Goal: Information Seeking & Learning: Learn about a topic

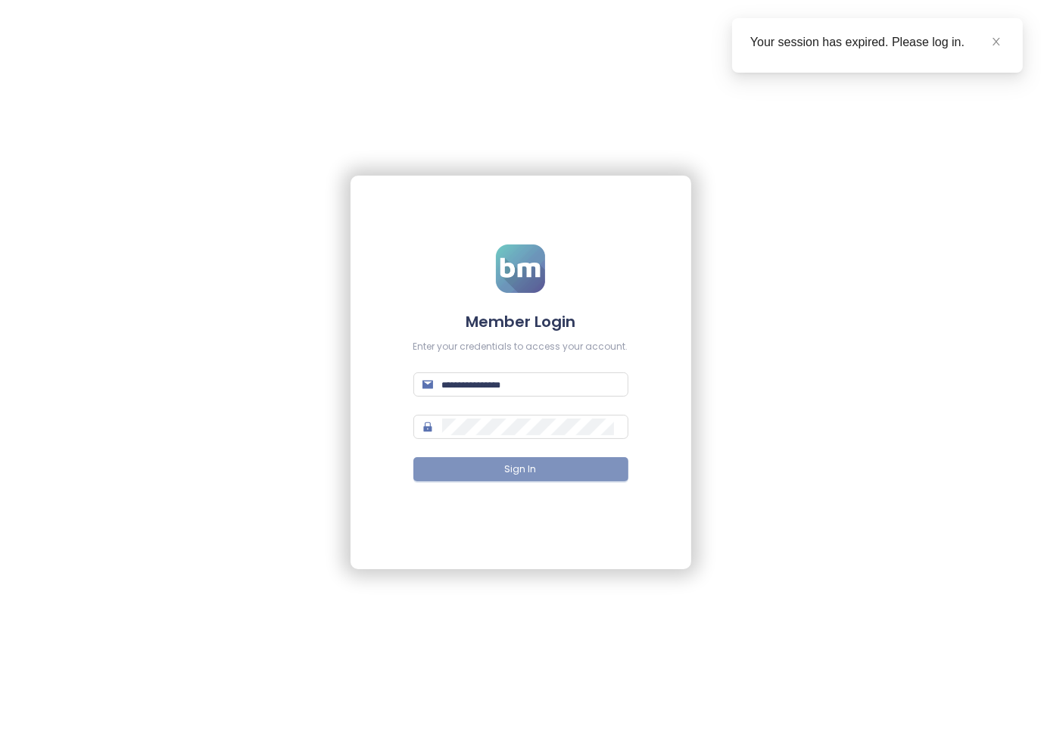
type input "**********"
click at [512, 470] on span "Sign In" at bounding box center [521, 469] width 32 height 14
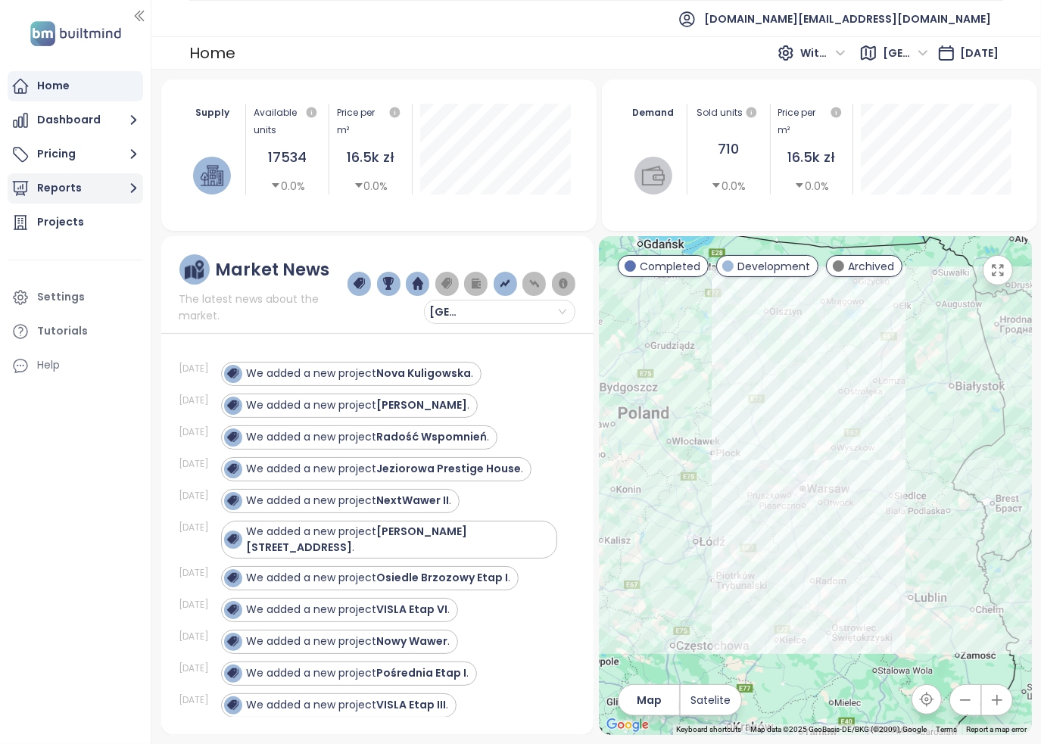
click at [76, 190] on button "Reports" at bounding box center [75, 188] width 135 height 30
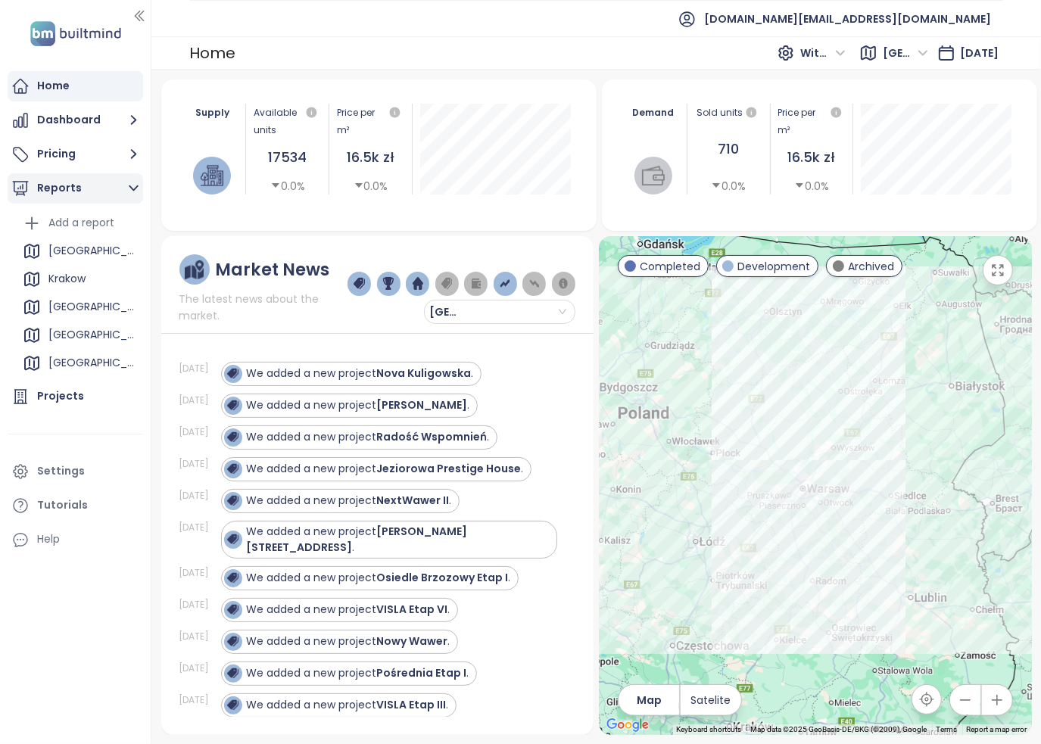
click at [79, 190] on button "Reports" at bounding box center [75, 188] width 135 height 30
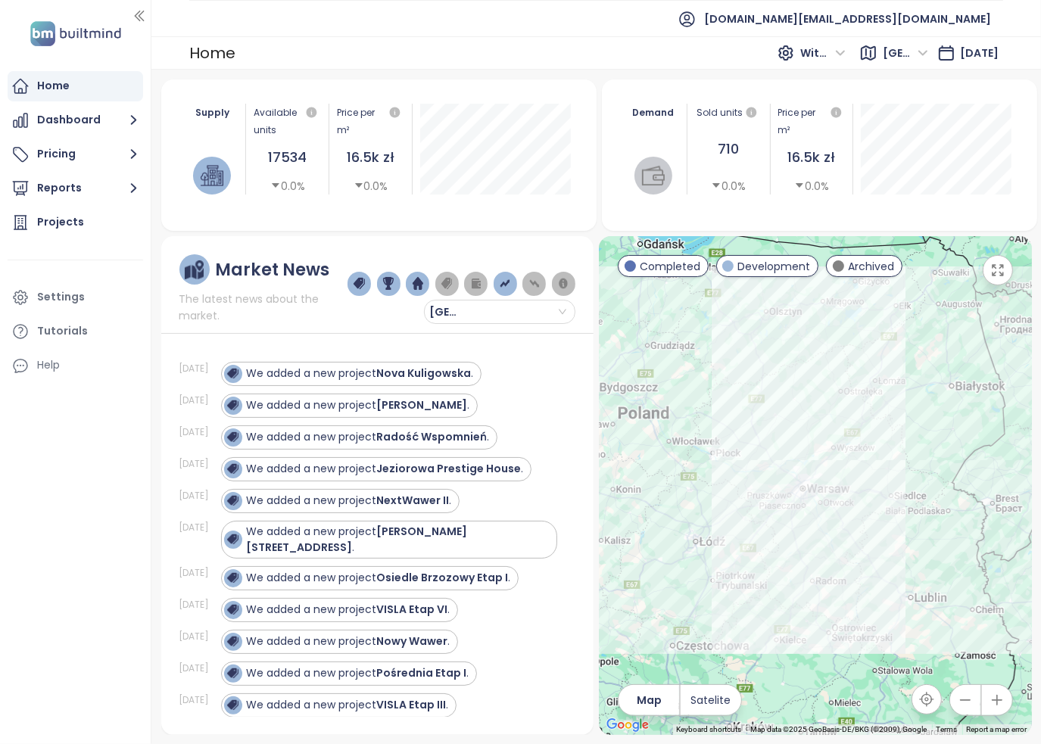
click at [889, 54] on span "[GEOGRAPHIC_DATA]" at bounding box center [904, 53] width 45 height 23
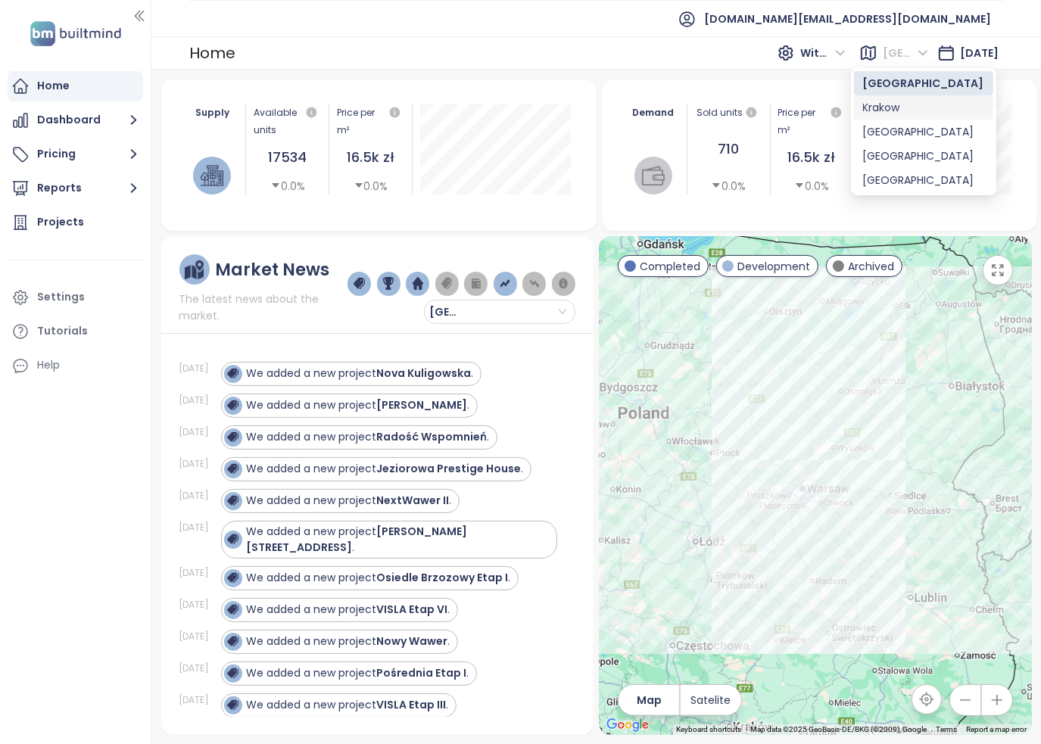
click at [886, 106] on div "Krakow" at bounding box center [923, 107] width 121 height 17
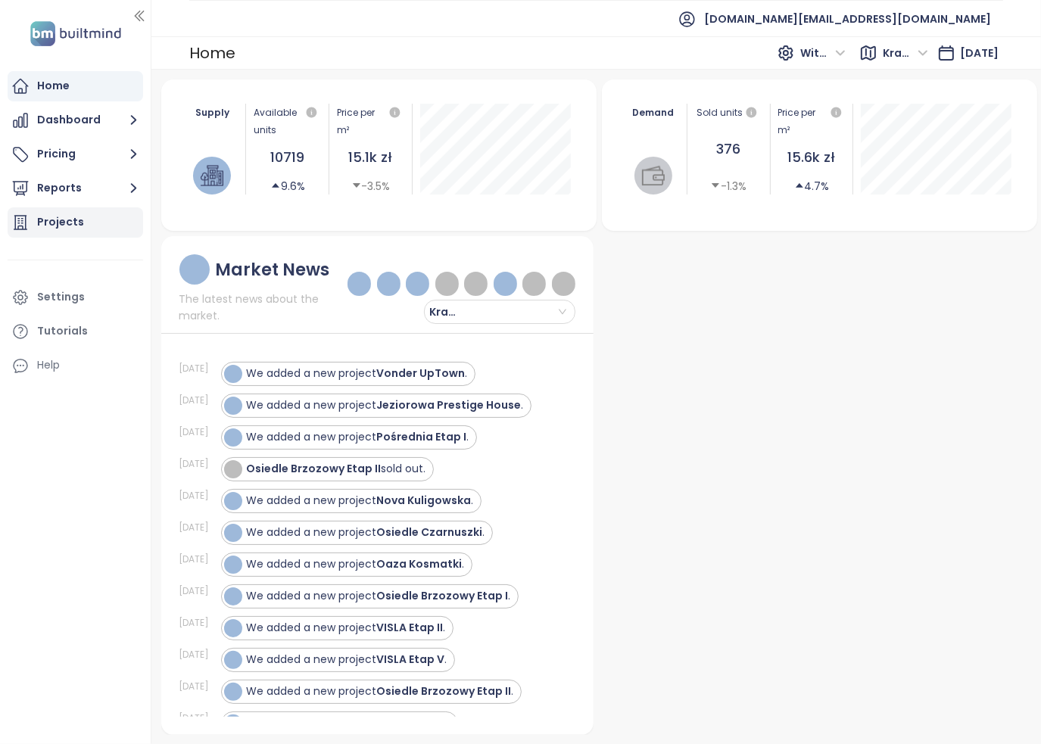
click at [73, 219] on div "Projects" at bounding box center [60, 222] width 47 height 19
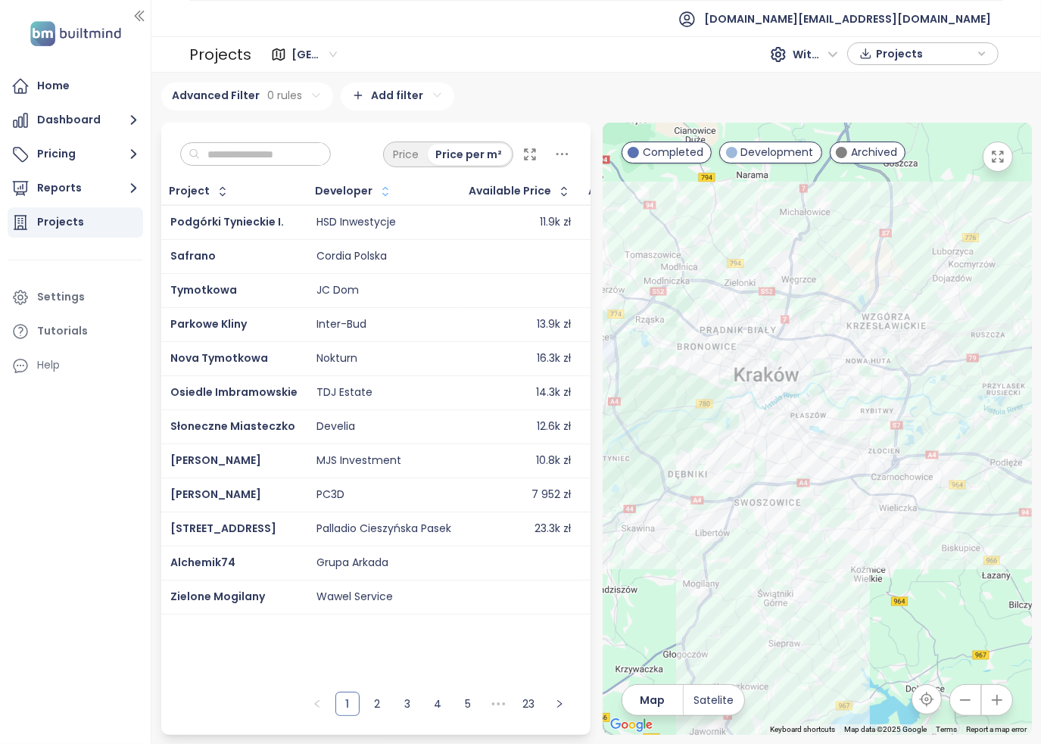
click at [378, 185] on icon "button" at bounding box center [385, 191] width 15 height 15
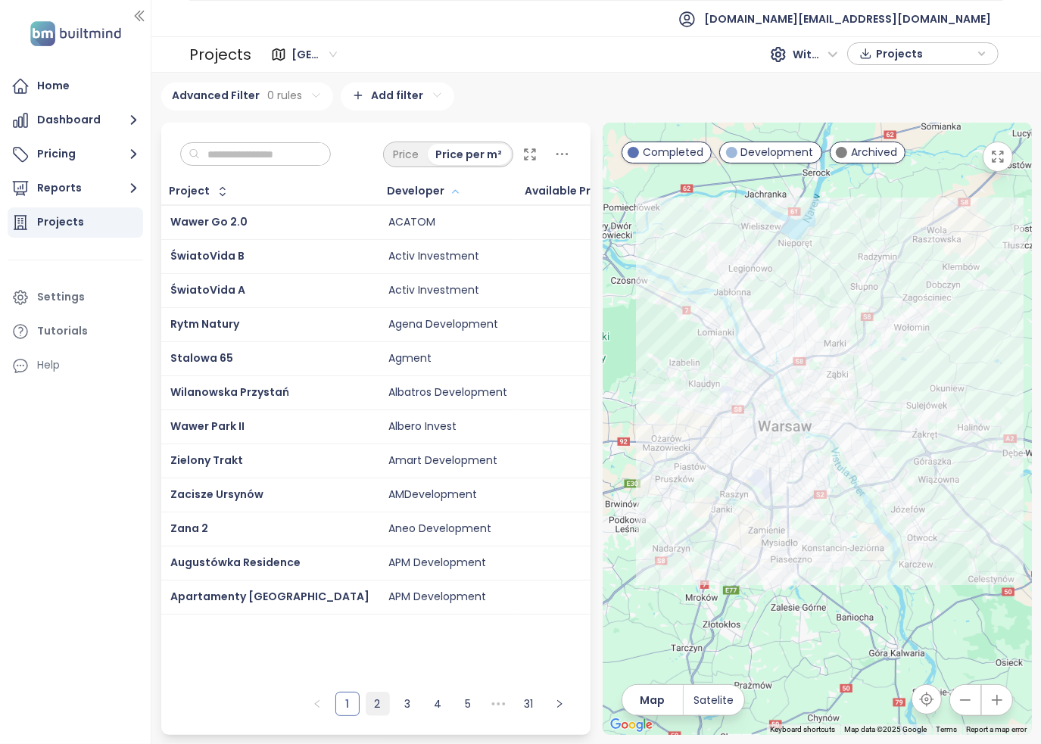
click at [372, 705] on link "2" at bounding box center [377, 703] width 23 height 23
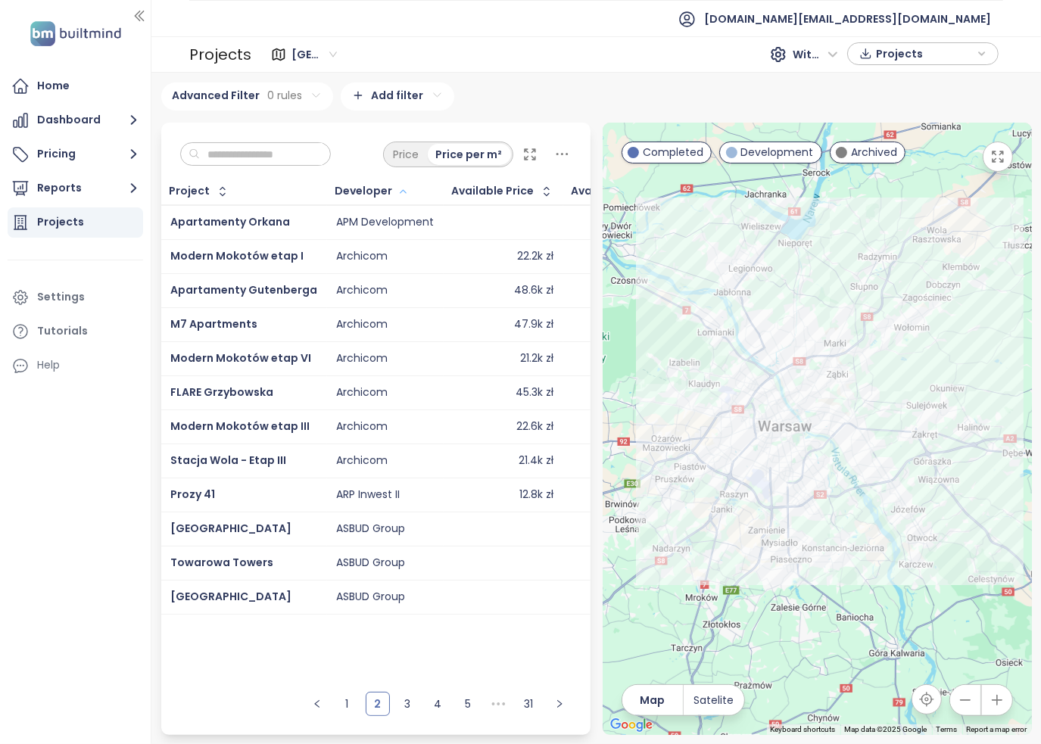
click at [923, 54] on span "Projects" at bounding box center [925, 53] width 98 height 23
click at [653, 93] on div "Advanced Filter 0 rules Add filter" at bounding box center [596, 96] width 870 height 28
click at [826, 56] on span "With VAT" at bounding box center [814, 54] width 45 height 23
click at [720, 81] on div "[GEOGRAPHIC_DATA] 404 projects Area [GEOGRAPHIC_DATA] 267 projects Area [GEOGRA…" at bounding box center [595, 408] width 889 height 671
click at [329, 48] on span "[GEOGRAPHIC_DATA]" at bounding box center [313, 54] width 45 height 23
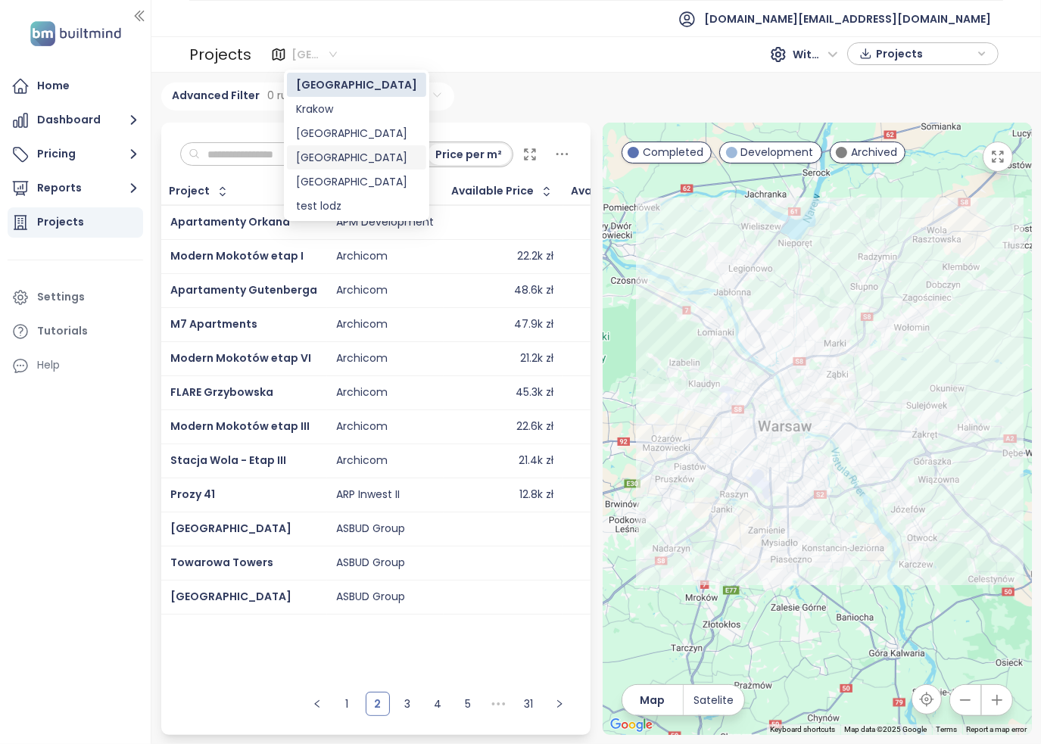
click at [330, 153] on div "[GEOGRAPHIC_DATA]" at bounding box center [356, 157] width 121 height 17
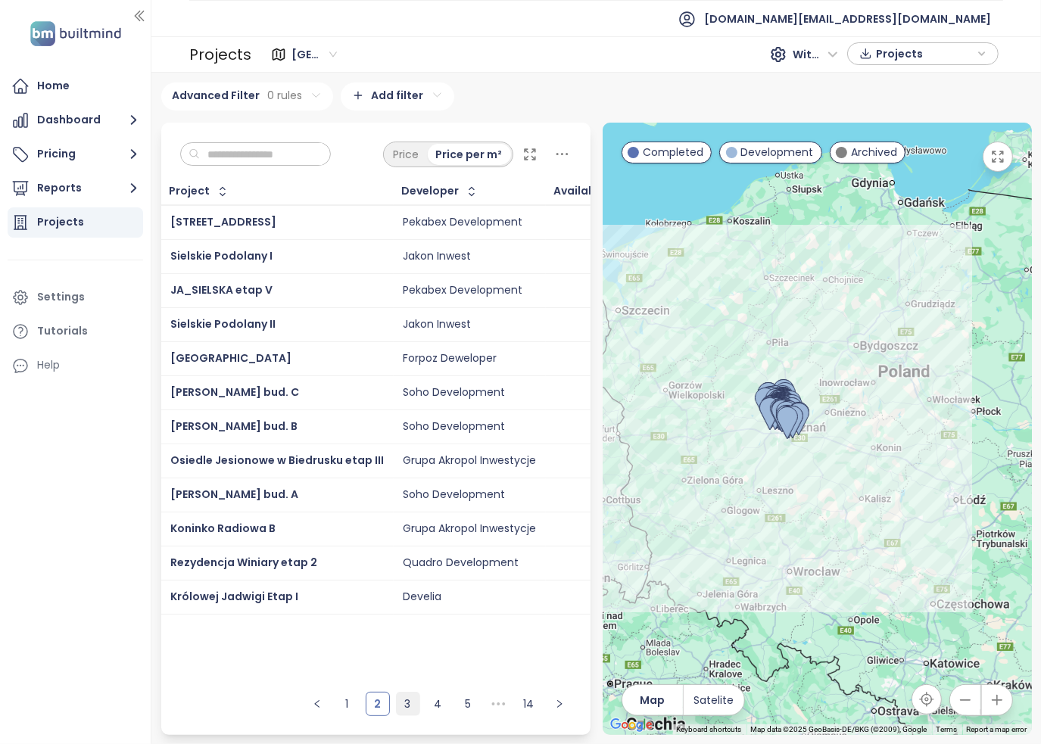
click at [412, 707] on link "3" at bounding box center [408, 703] width 23 height 23
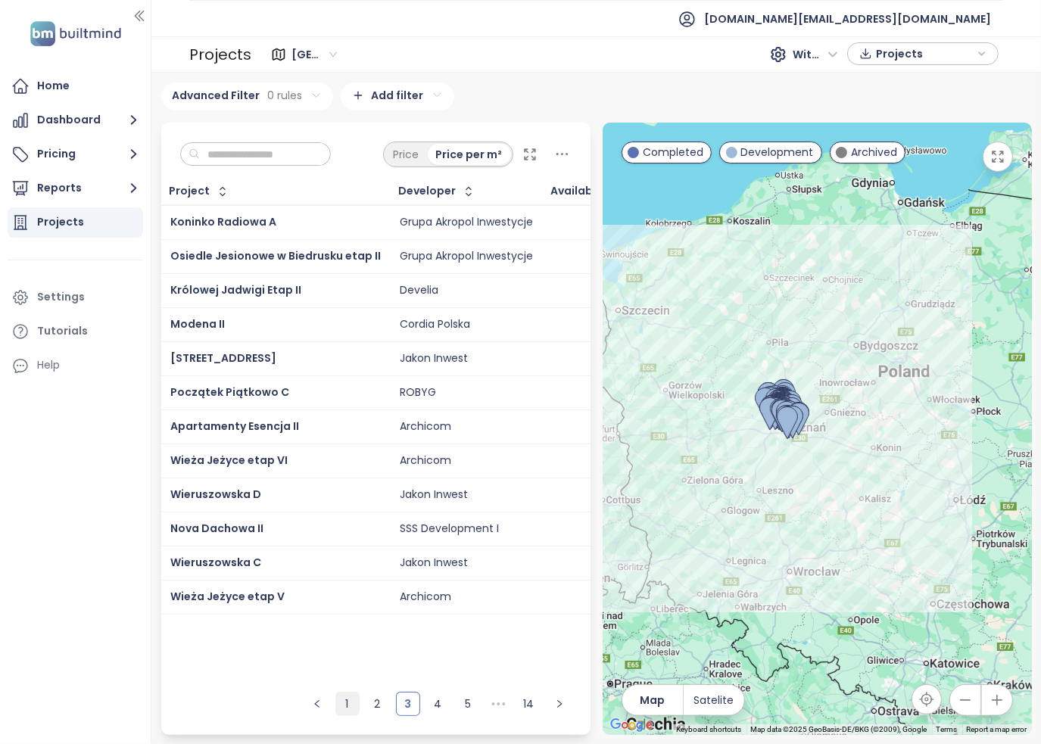
click at [352, 708] on link "1" at bounding box center [347, 703] width 23 height 23
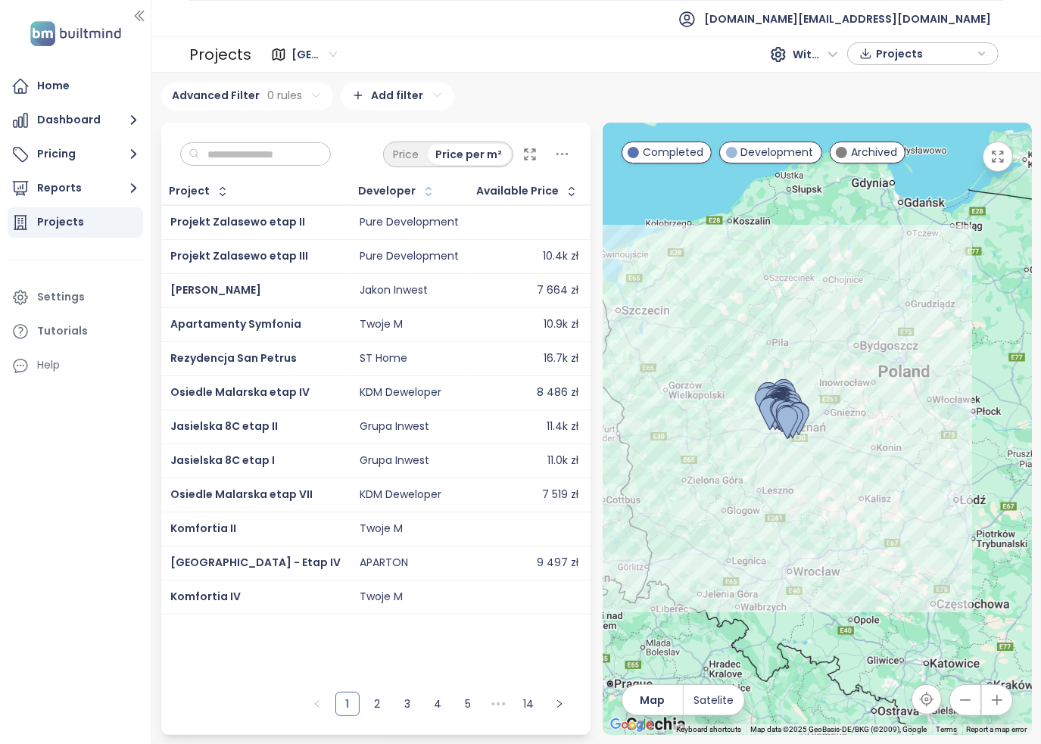
click at [416, 190] on button "button" at bounding box center [426, 191] width 20 height 24
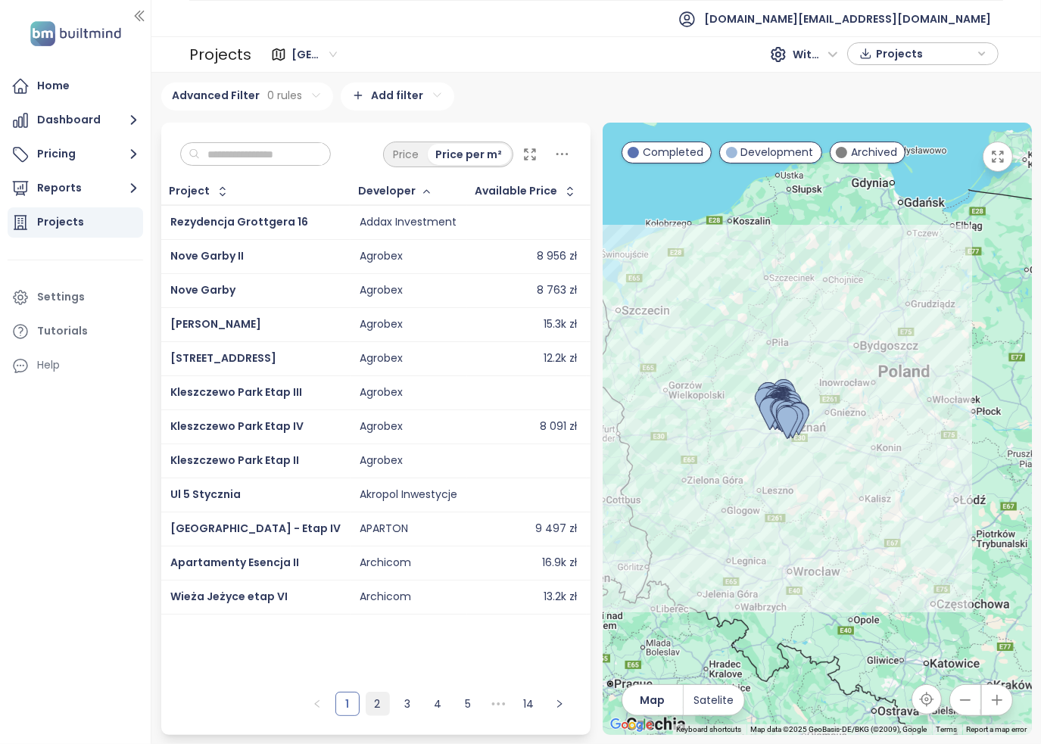
click at [378, 705] on link "2" at bounding box center [377, 703] width 23 height 23
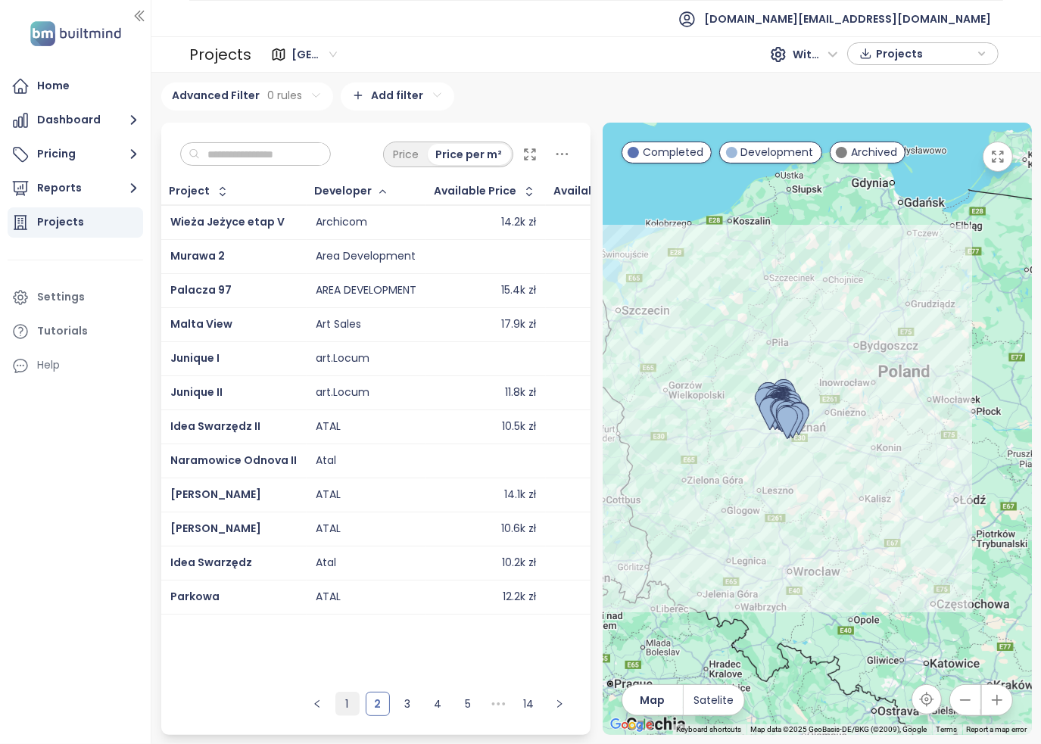
click at [350, 708] on link "1" at bounding box center [347, 703] width 23 height 23
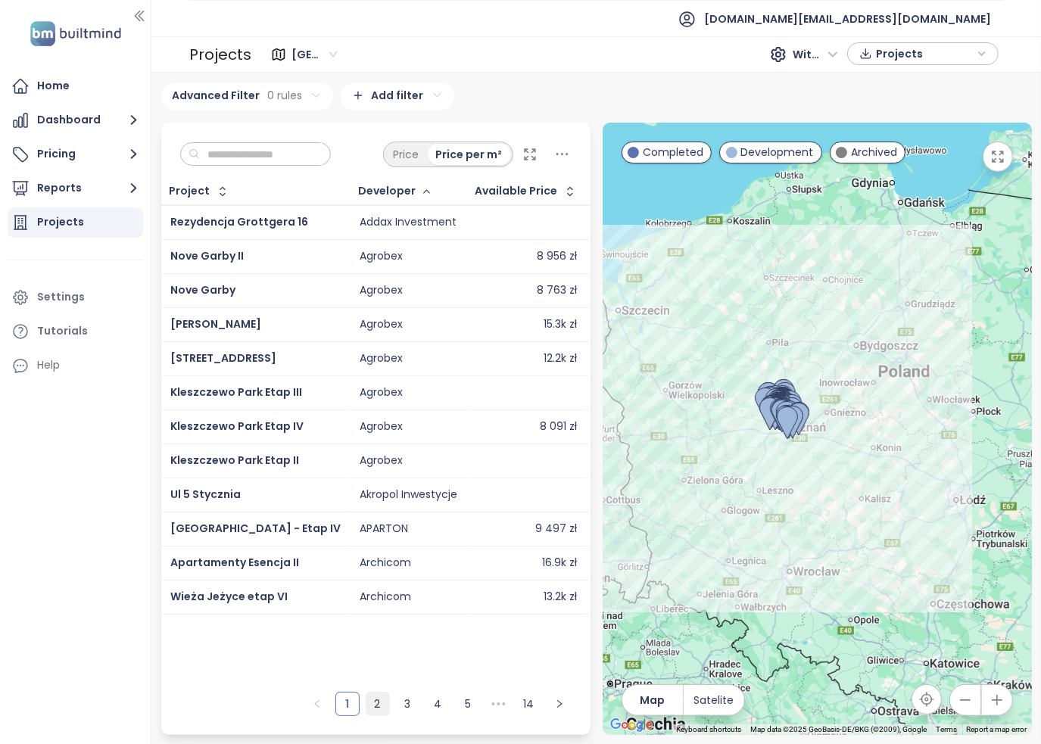
click at [378, 705] on link "2" at bounding box center [377, 703] width 23 height 23
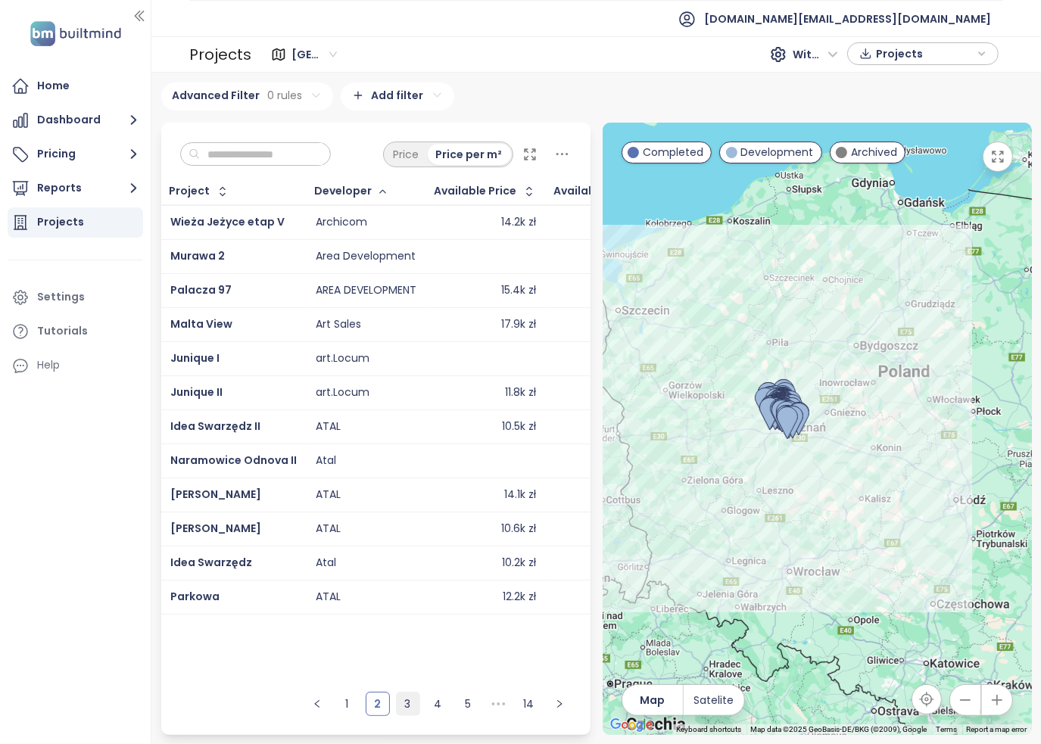
click at [404, 701] on link "3" at bounding box center [408, 703] width 23 height 23
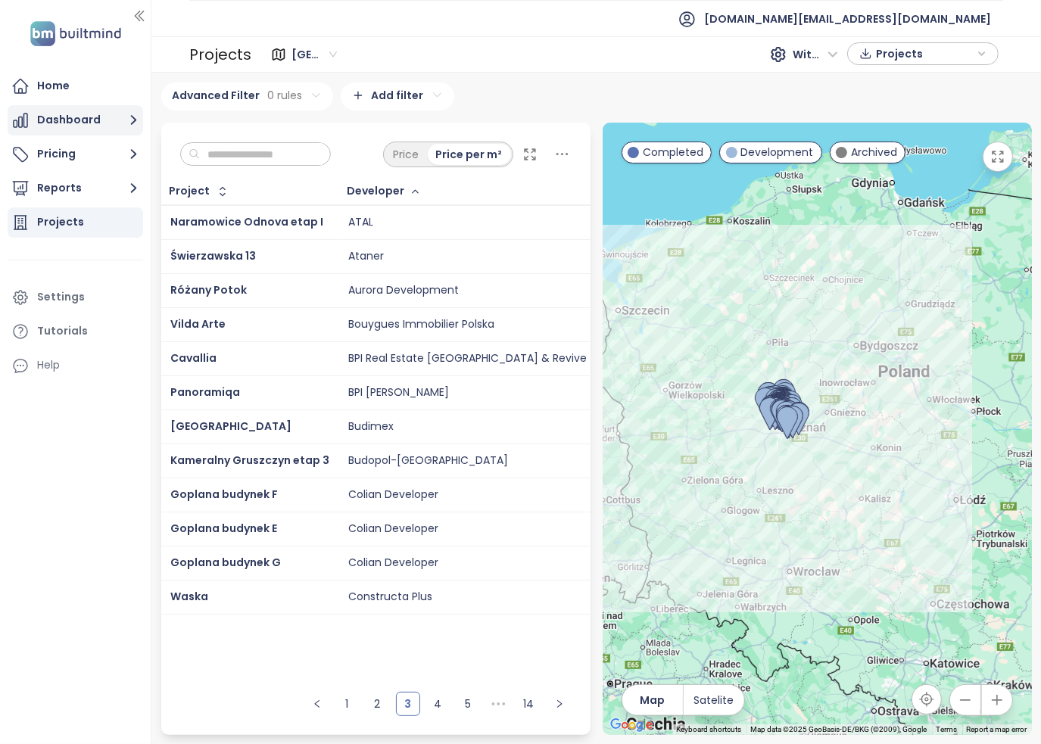
click at [86, 116] on button "Dashboard" at bounding box center [75, 120] width 135 height 30
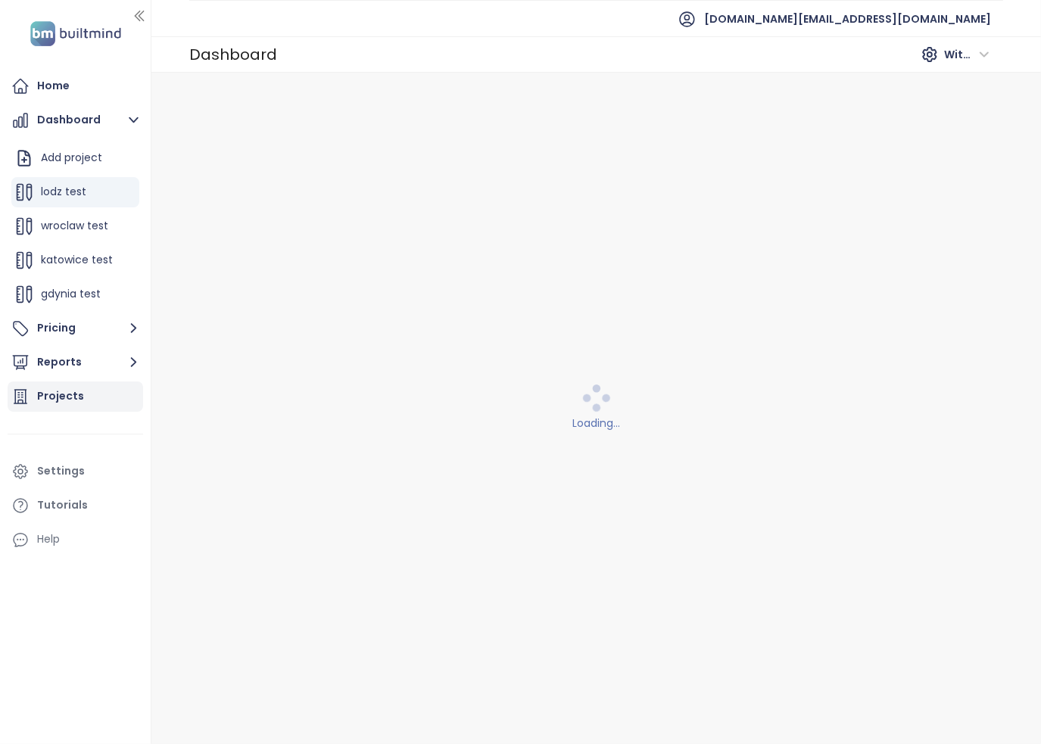
click at [70, 393] on div "Projects" at bounding box center [60, 396] width 47 height 19
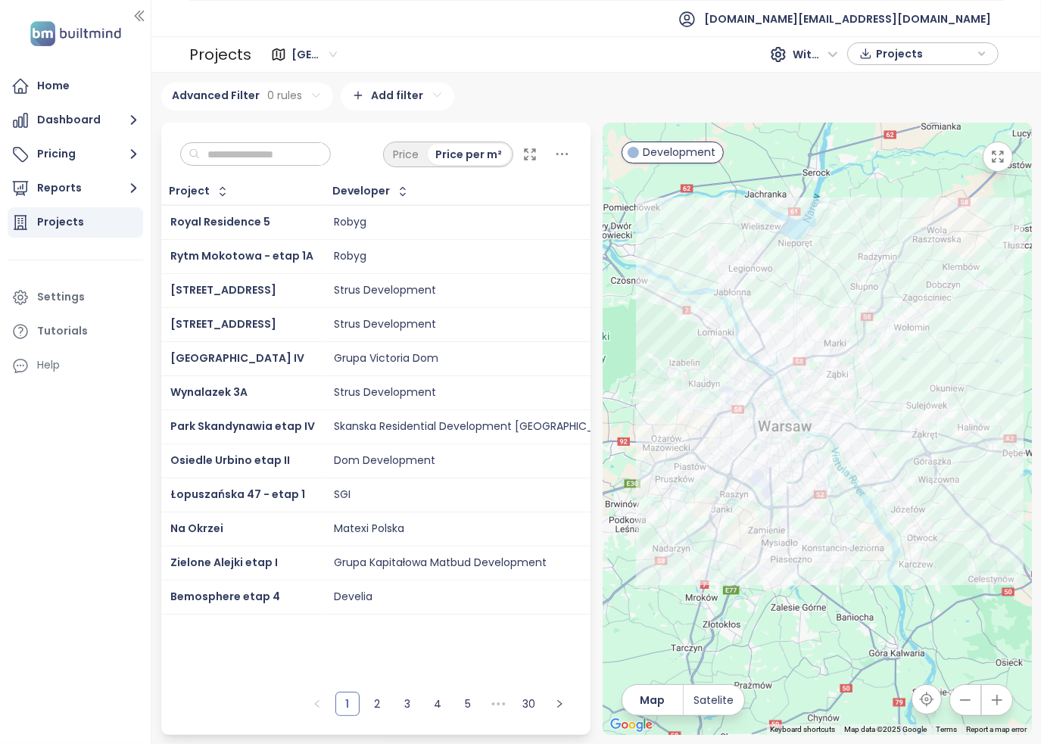
click at [266, 151] on input "text" at bounding box center [261, 154] width 123 height 23
paste input "**********"
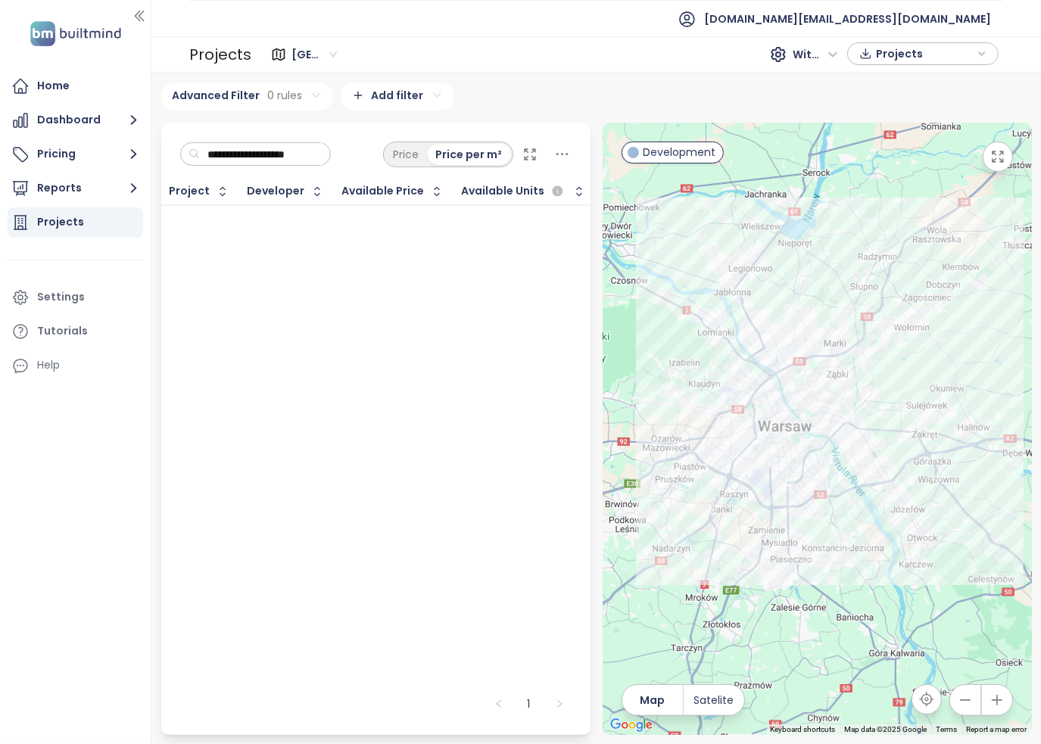
type input "**********"
click at [336, 56] on div "[GEOGRAPHIC_DATA]" at bounding box center [316, 54] width 60 height 24
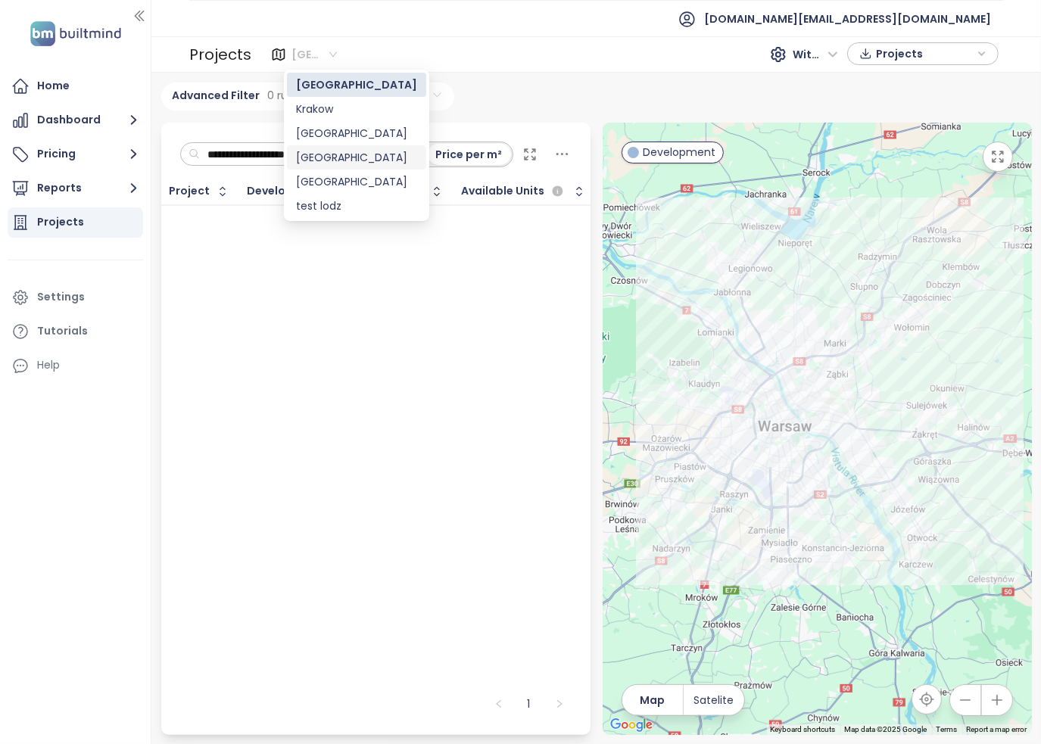
click at [325, 165] on div "[GEOGRAPHIC_DATA]" at bounding box center [356, 157] width 121 height 17
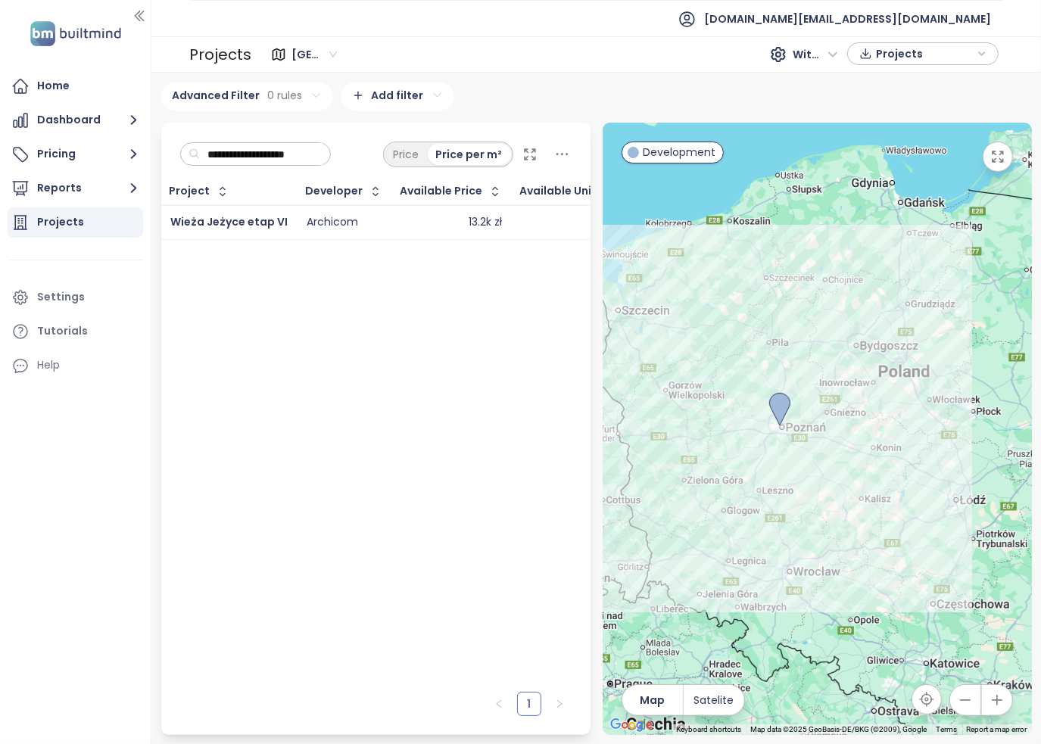
click at [341, 216] on div "Archicom" at bounding box center [331, 223] width 51 height 14
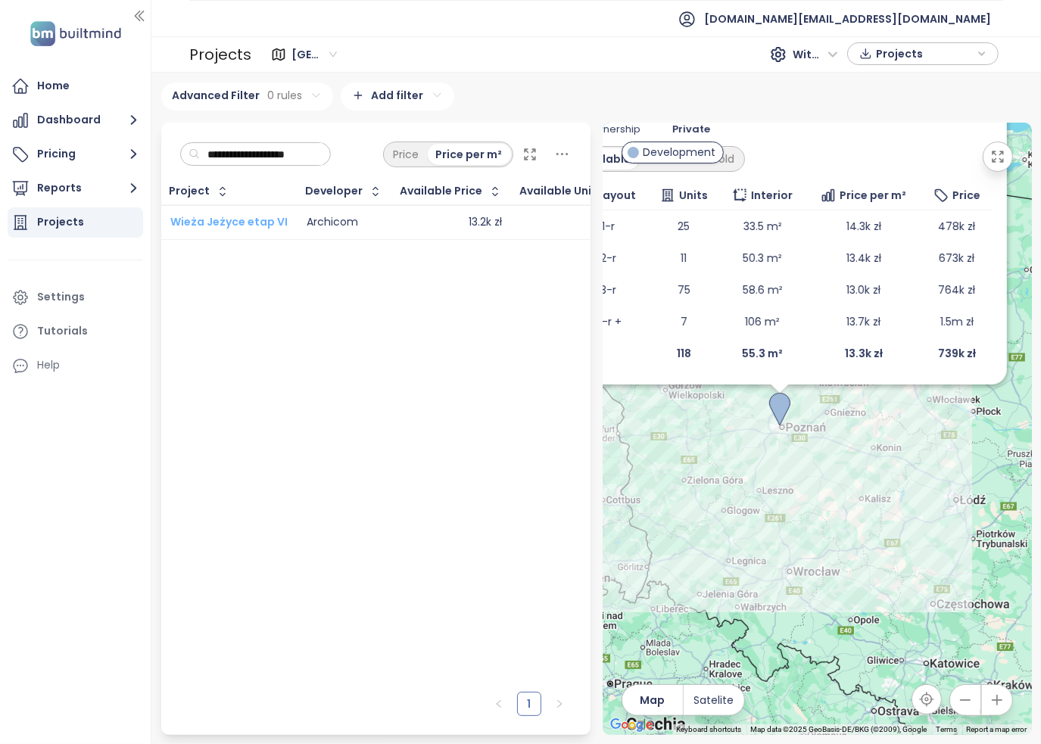
click at [235, 222] on span "Wieża Jeżyce etap VI" at bounding box center [228, 221] width 117 height 15
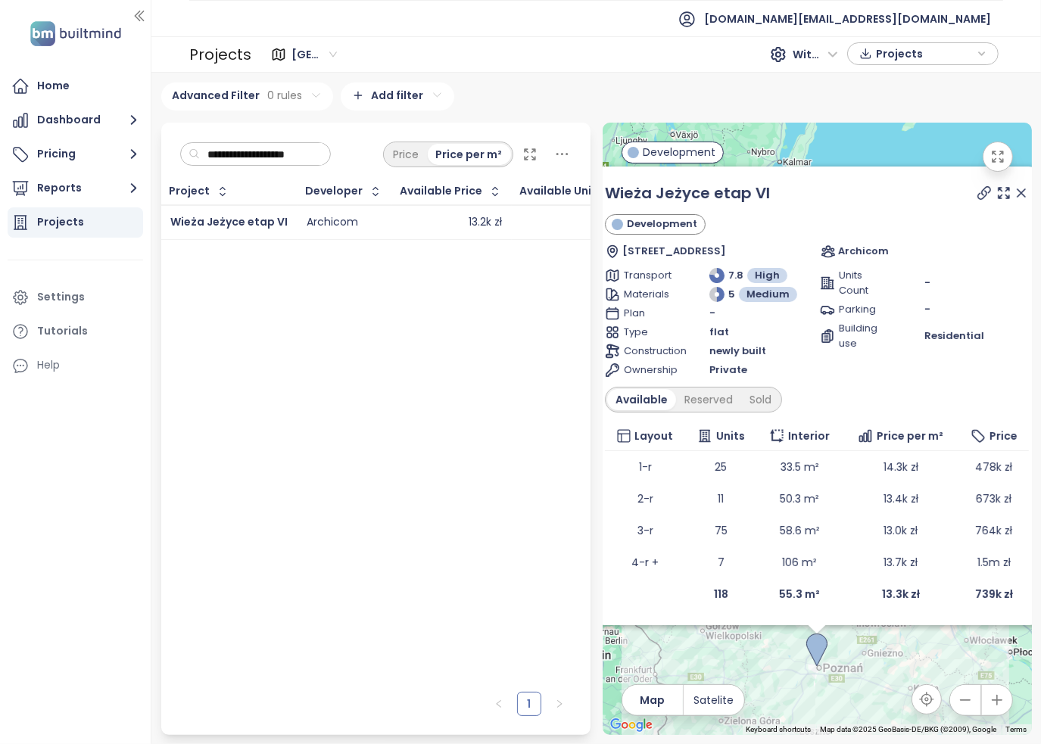
click at [322, 151] on input "**********" at bounding box center [261, 154] width 123 height 23
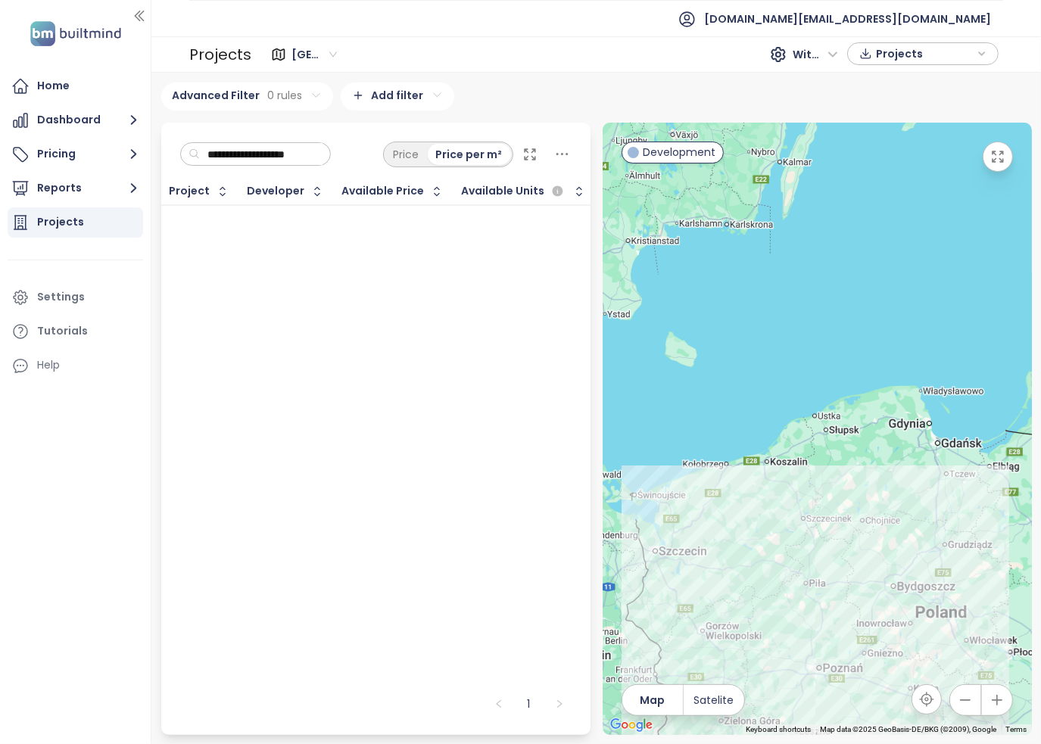
click at [322, 158] on input "**********" at bounding box center [261, 154] width 123 height 23
click at [322, 157] on input "**********" at bounding box center [261, 154] width 123 height 23
type input "**********"
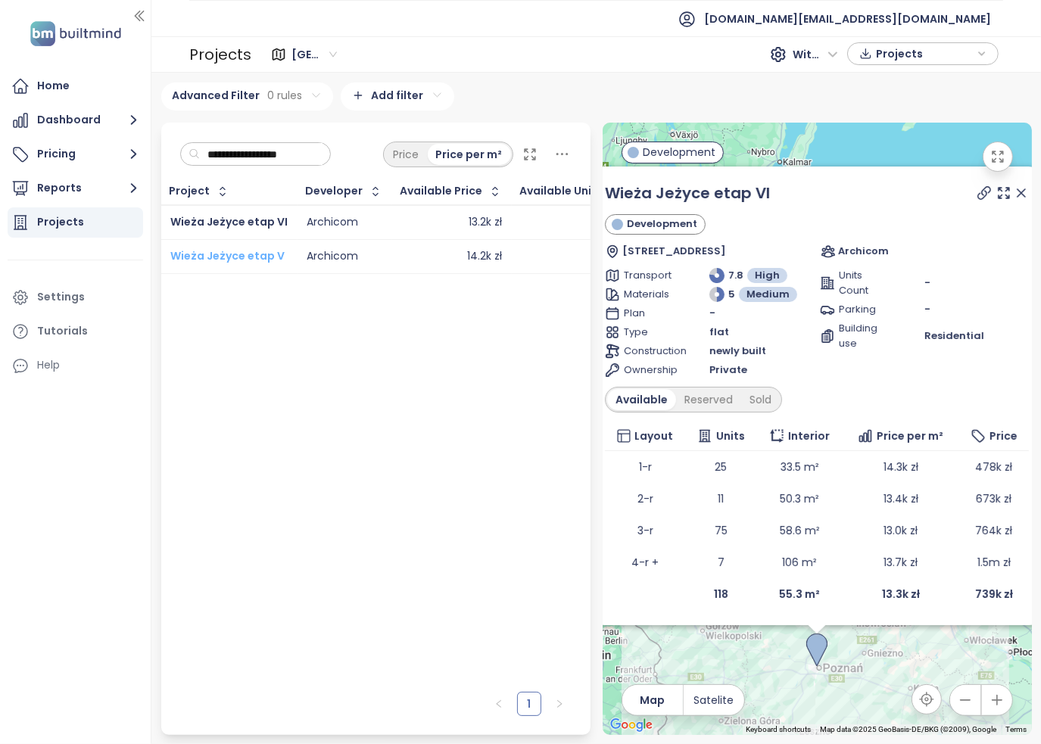
click at [263, 254] on span "Wieża Jeżyce etap V" at bounding box center [227, 255] width 114 height 15
